Goal: Transaction & Acquisition: Purchase product/service

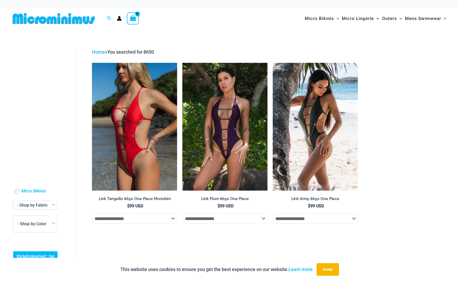
click at [120, 22] on div "Search for: **** Search Search No products in the cart. No products in the cart…" at bounding box center [115, 18] width 208 height 21
click at [63, 19] on img at bounding box center [54, 19] width 86 height 12
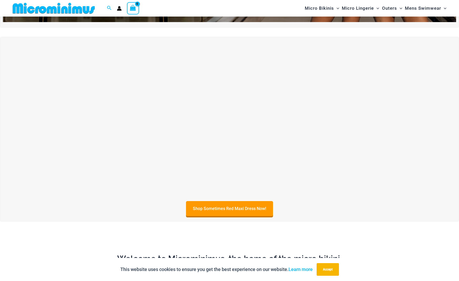
scroll to position [180, 0]
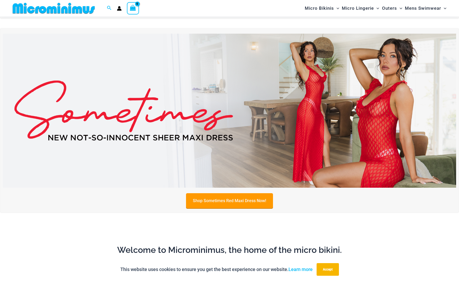
type input "**********"
click at [231, 198] on link "Shop Sometimes Red Maxi Dress Now!" at bounding box center [229, 200] width 87 height 15
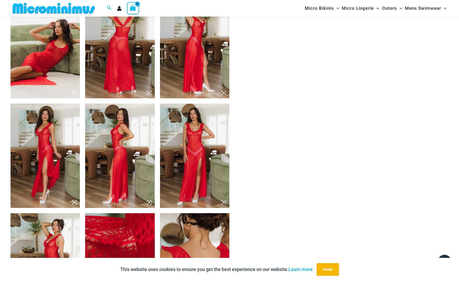
scroll to position [416, 0]
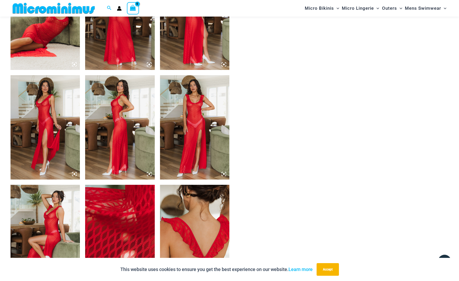
type input "**********"
click at [184, 123] on img at bounding box center [194, 127] width 69 height 104
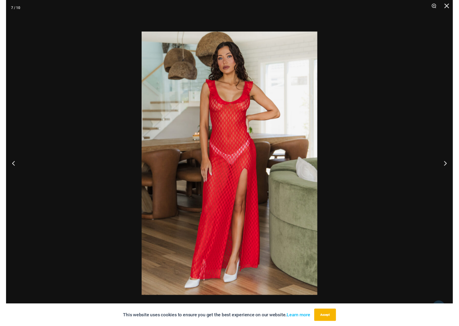
scroll to position [371, 0]
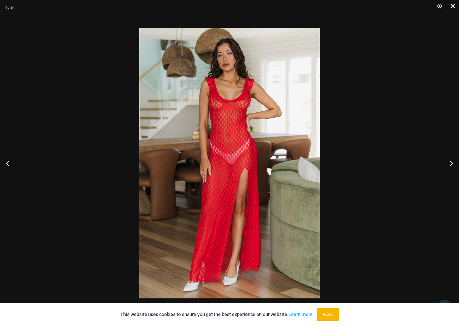
click at [454, 7] on button "Close" at bounding box center [451, 8] width 13 height 16
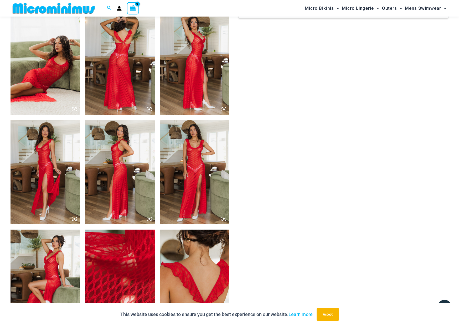
click at [104, 48] on img at bounding box center [119, 63] width 69 height 104
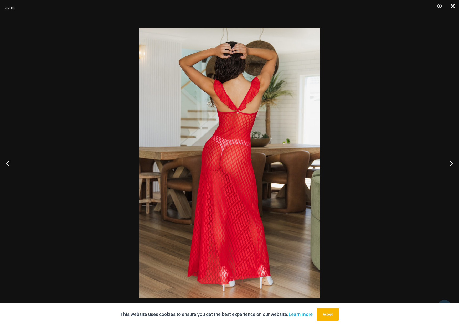
click at [452, 7] on button "Close" at bounding box center [451, 8] width 13 height 16
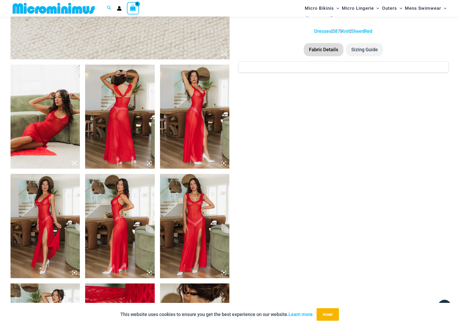
scroll to position [319, 0]
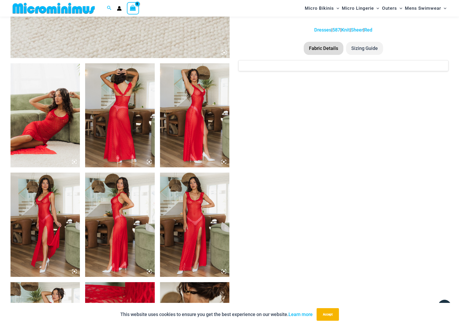
click at [203, 205] on img at bounding box center [194, 225] width 69 height 104
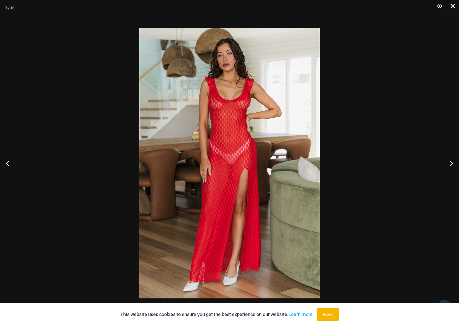
click at [454, 6] on button "Close" at bounding box center [451, 8] width 13 height 16
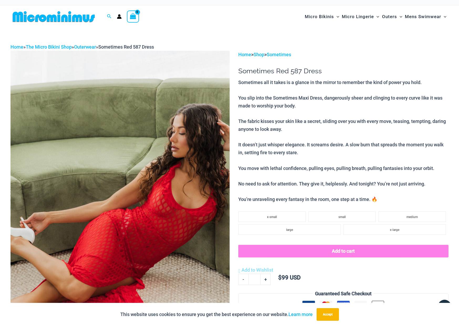
scroll to position [0, 0]
